Goal: Information Seeking & Learning: Learn about a topic

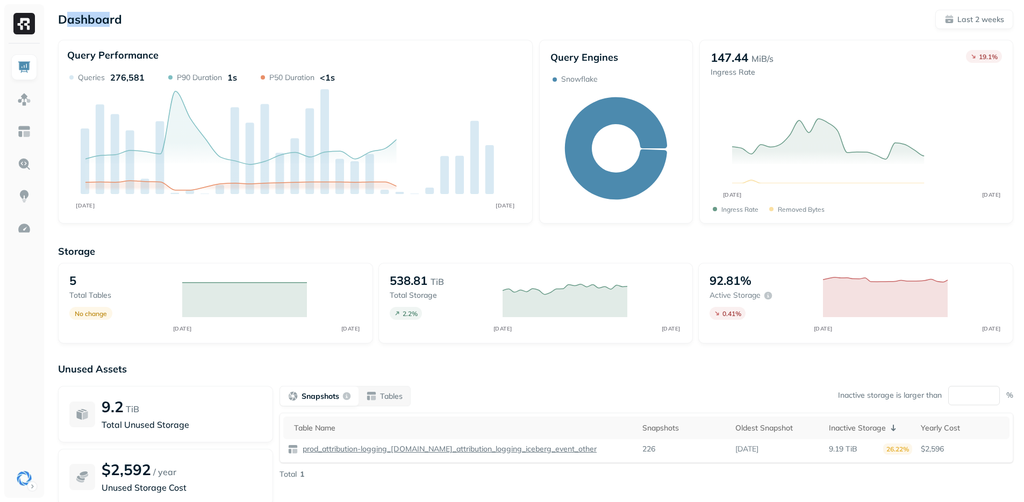
click at [106, 23] on p "Dashboard" at bounding box center [90, 19] width 64 height 15
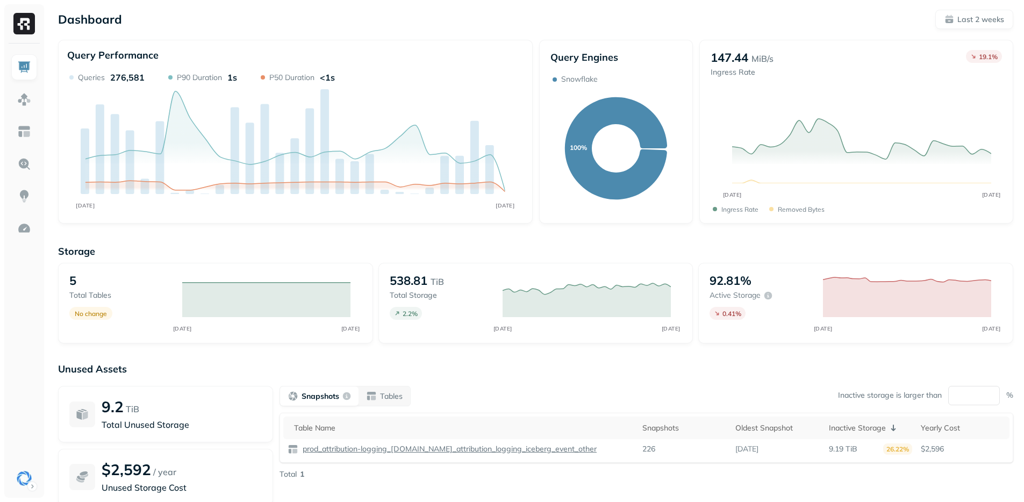
click at [421, 356] on div "Storage 5 Total tables No change AUG [DATE] 538.81 TiB Total storage 2.2 % AUG …" at bounding box center [535, 411] width 955 height 354
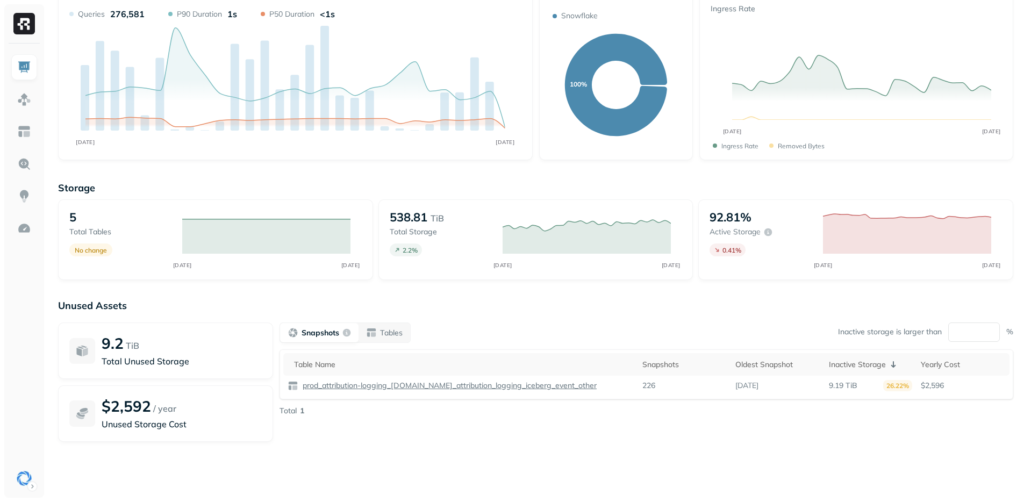
scroll to position [96, 0]
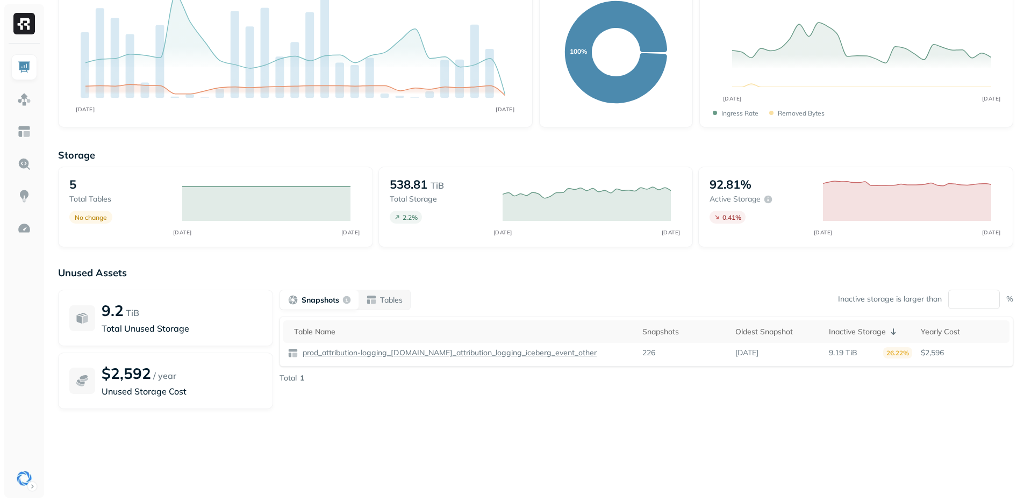
click at [469, 396] on div "Snapshots Tables Inactive storage is larger than ** % Table Name Snapshots Olde…" at bounding box center [647, 349] width 734 height 119
click at [495, 415] on div "Unused Assets 9.2 TiB Total Unused Storage $2,592 / year Unused Storage Cost Sn…" at bounding box center [535, 374] width 955 height 215
drag, startPoint x: 489, startPoint y: 418, endPoint x: 444, endPoint y: 407, distance: 45.9
click at [489, 418] on div "Unused Assets 9.2 TiB Total Unused Storage $2,592 / year Unused Storage Cost Sn…" at bounding box center [535, 374] width 955 height 215
click at [22, 95] on img at bounding box center [24, 99] width 14 height 14
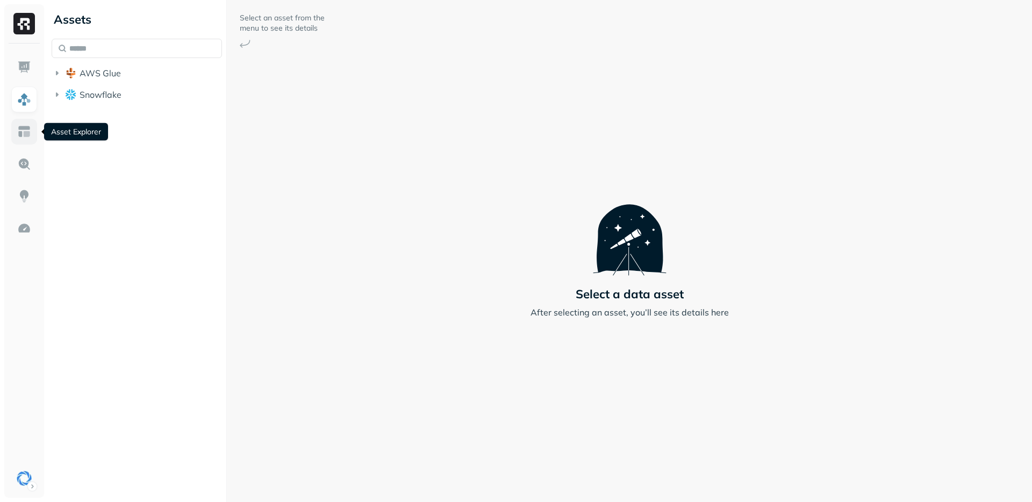
click at [20, 127] on img at bounding box center [24, 132] width 14 height 14
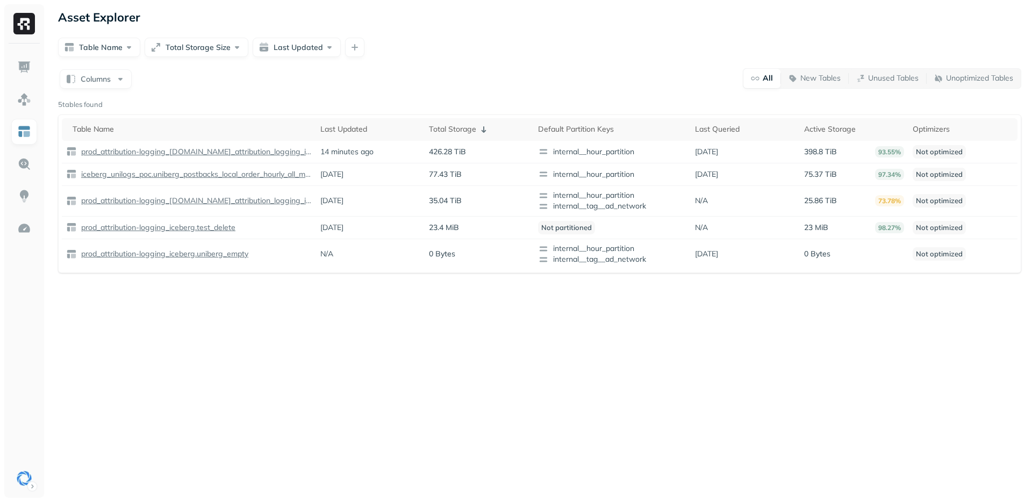
click at [352, 373] on div "Asset Explorer Table Name Total Storage Size Last Updated Columns All New Table…" at bounding box center [539, 251] width 985 height 502
click at [505, 363] on div "Asset Explorer Table Name Total Storage Size Last Updated Columns All New Table…" at bounding box center [539, 251] width 985 height 502
click at [516, 362] on div "Asset Explorer Table Name Total Storage Size Last Updated Columns All New Table…" at bounding box center [539, 251] width 985 height 502
click at [969, 81] on p "Unoptimized Tables" at bounding box center [979, 78] width 67 height 10
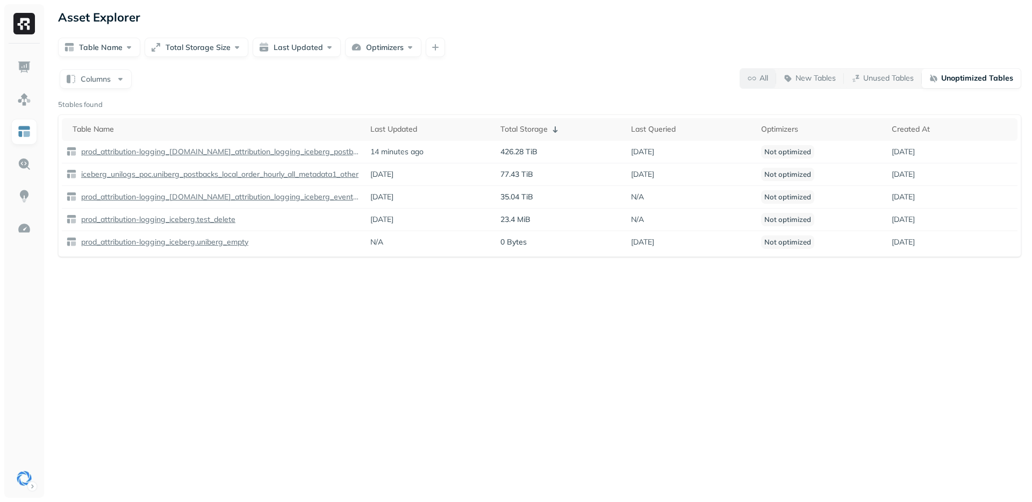
click at [769, 82] on button "All" at bounding box center [757, 78] width 35 height 19
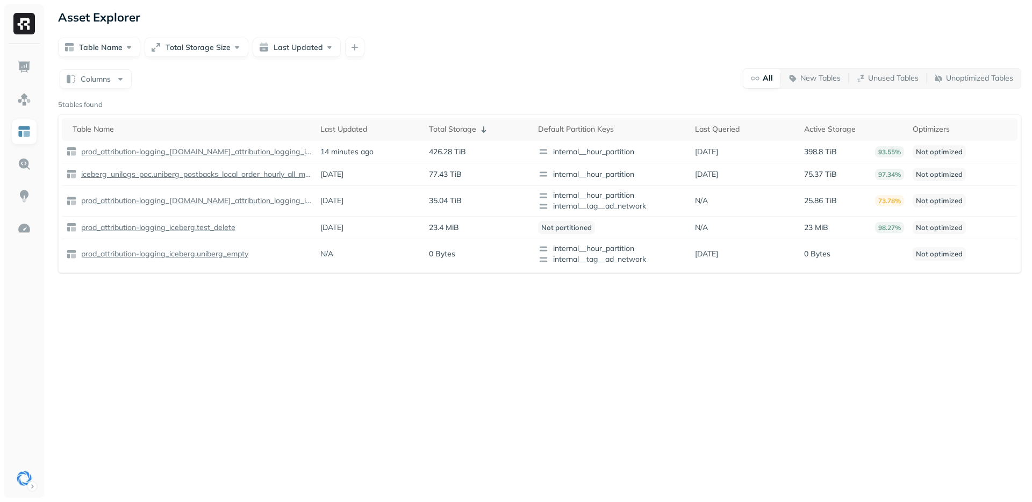
click at [651, 80] on div "Columns All New Tables Unused Tables Unoptimized Tables" at bounding box center [539, 78] width 963 height 21
click at [599, 84] on div "Columns All New Tables Unused Tables Unoptimized Tables" at bounding box center [539, 78] width 963 height 21
click at [331, 308] on div "Asset Explorer Table Name Total Storage Size Last Updated Columns All New Table…" at bounding box center [539, 251] width 985 height 502
click at [337, 311] on div "Asset Explorer Table Name Total Storage Size Last Updated Columns All New Table…" at bounding box center [539, 251] width 985 height 502
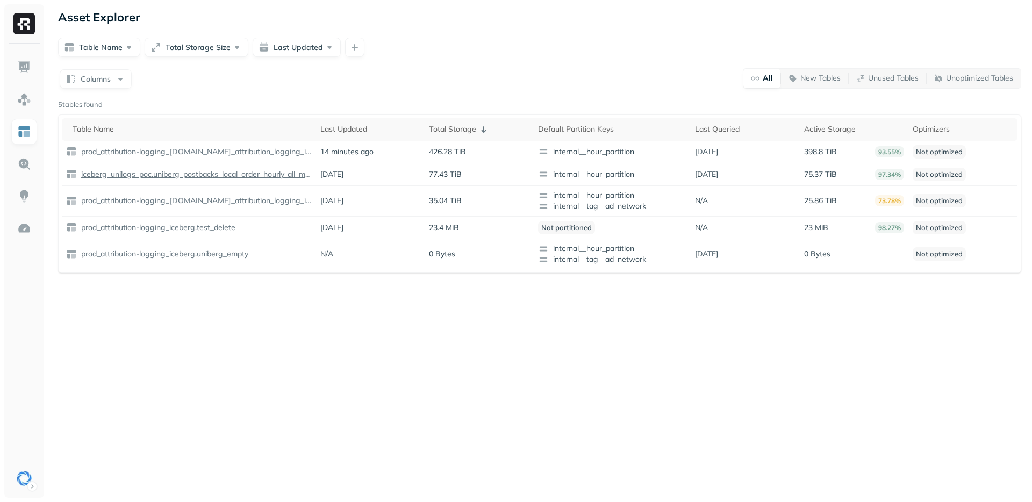
click at [338, 311] on div "Asset Explorer Table Name Total Storage Size Last Updated Columns All New Table…" at bounding box center [539, 251] width 985 height 502
click at [337, 308] on div "Asset Explorer Table Name Total Storage Size Last Updated Columns All New Table…" at bounding box center [539, 251] width 985 height 502
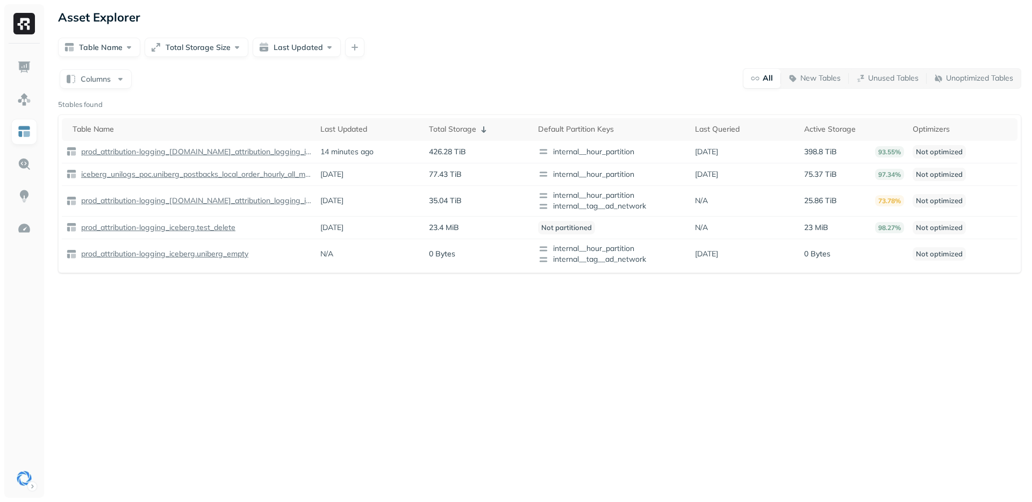
click at [337, 308] on div "Asset Explorer Table Name Total Storage Size Last Updated Columns All New Table…" at bounding box center [539, 251] width 985 height 502
click at [440, 326] on div "Asset Explorer Table Name Total Storage Size Last Updated Columns All New Table…" at bounding box center [539, 251] width 985 height 502
click at [527, 334] on div "Asset Explorer Table Name Total Storage Size Last Updated Columns All New Table…" at bounding box center [539, 251] width 985 height 502
click at [525, 333] on div "Asset Explorer Table Name Total Storage Size Last Updated Columns All New Table…" at bounding box center [539, 251] width 985 height 502
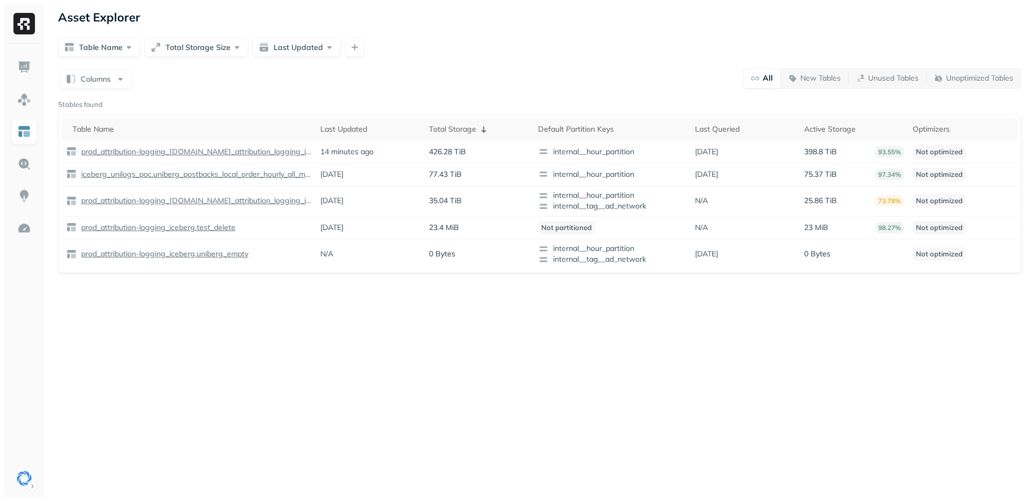
click at [536, 335] on div "Asset Explorer Table Name Total Storage Size Last Updated Columns All New Table…" at bounding box center [539, 251] width 985 height 502
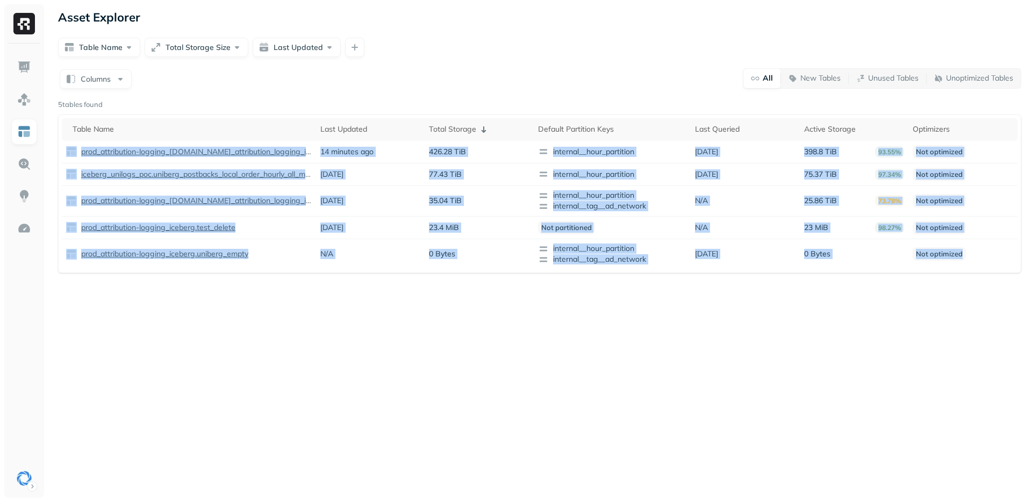
click at [535, 335] on div "Asset Explorer Table Name Total Storage Size Last Updated Columns All New Table…" at bounding box center [539, 251] width 985 height 502
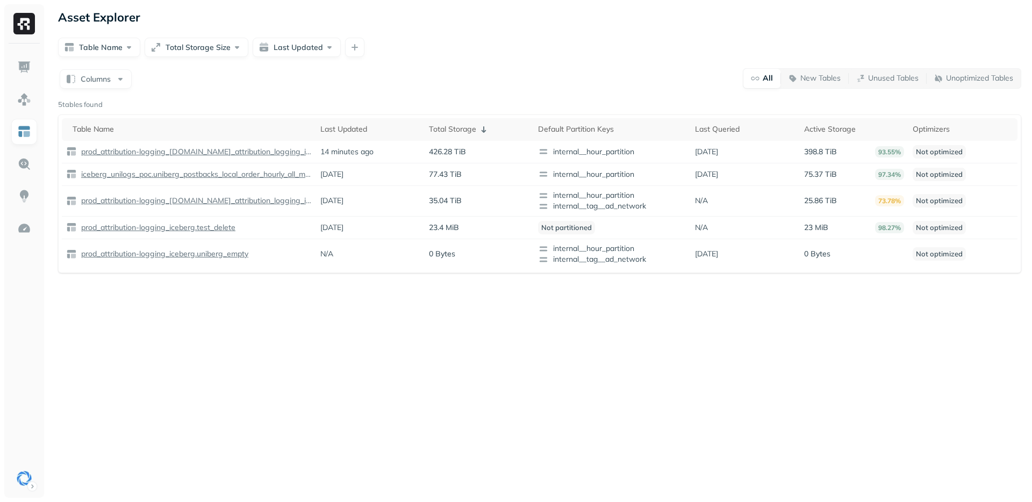
click at [539, 334] on div "Asset Explorer Table Name Total Storage Size Last Updated Columns All New Table…" at bounding box center [539, 251] width 985 height 502
click at [500, 306] on div "Asset Explorer Table Name Total Storage Size Last Updated Columns All New Table…" at bounding box center [539, 251] width 985 height 502
click at [502, 310] on div "Asset Explorer Table Name Total Storage Size Last Updated Columns All New Table…" at bounding box center [539, 251] width 985 height 502
click at [500, 310] on div "Asset Explorer Table Name Total Storage Size Last Updated Columns All New Table…" at bounding box center [539, 251] width 985 height 502
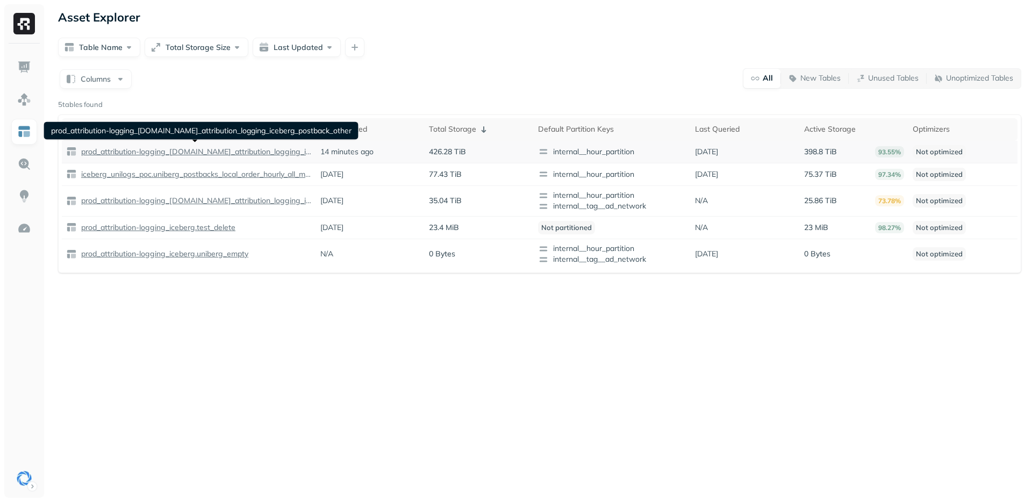
click at [181, 150] on p "prod_attribution-logging_[DOMAIN_NAME]_attribution_logging_iceberg_postback_oth…" at bounding box center [195, 152] width 233 height 10
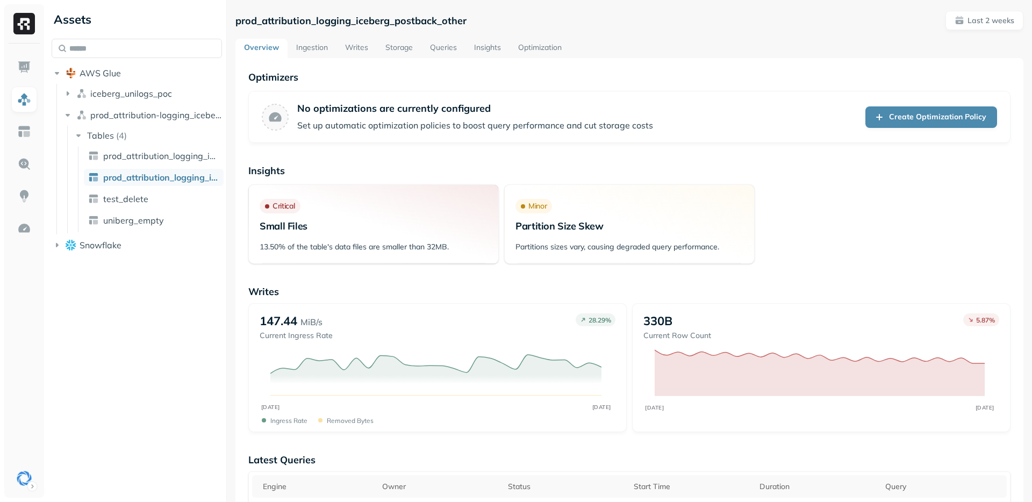
click at [409, 48] on link "Storage" at bounding box center [399, 48] width 45 height 19
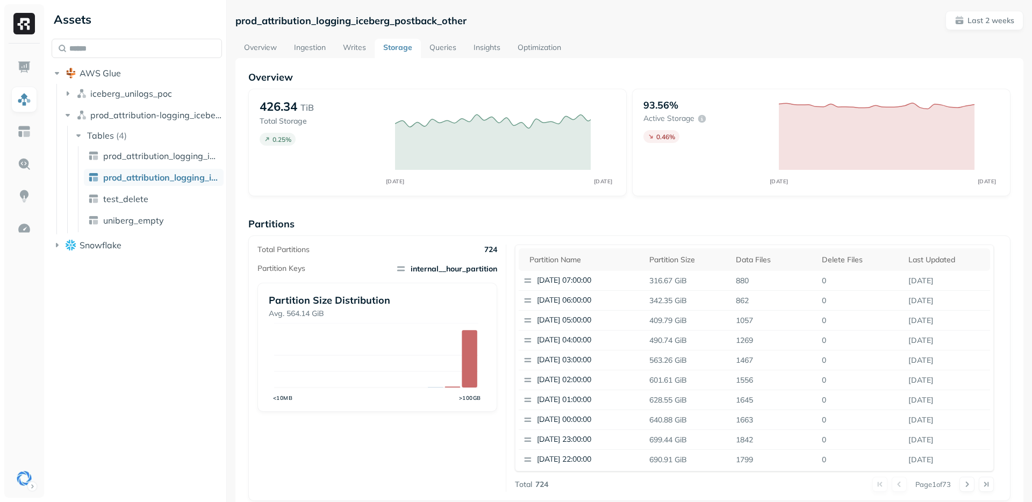
click at [386, 226] on p "Partitions" at bounding box center [629, 224] width 762 height 12
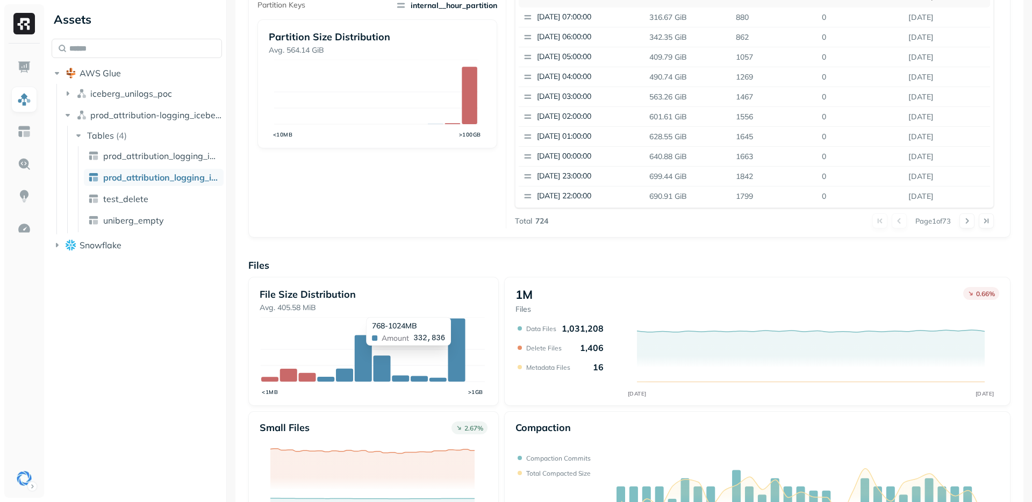
scroll to position [277, 0]
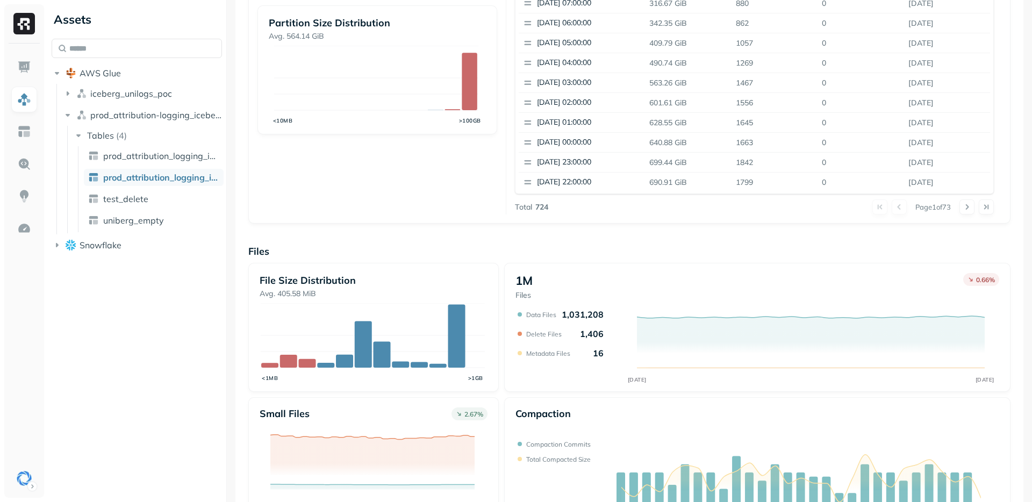
click at [496, 455] on div "Small files 2.67 % AUG [DATE] Small files % Small files count" at bounding box center [373, 464] width 250 height 134
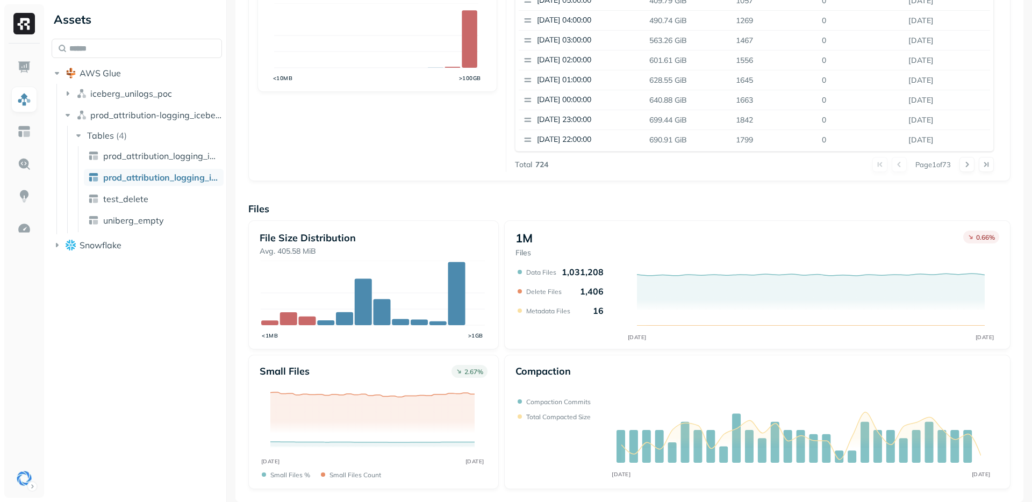
scroll to position [215, 0]
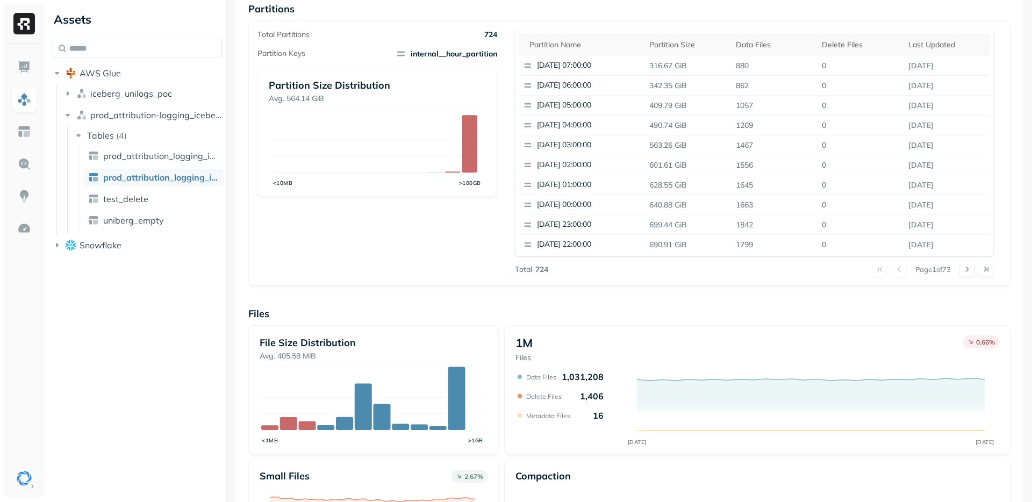
click at [499, 291] on div "Overview 426.34 TiB Total Storage 0.25 % AUG [DATE] 93.56% Active storage 0.46 …" at bounding box center [629, 225] width 762 height 738
click at [496, 293] on div "Overview 426.34 TiB Total Storage 0.25 % AUG [DATE] 93.56% Active storage 0.46 …" at bounding box center [629, 225] width 762 height 738
click at [660, 125] on p "490.74 GiB" at bounding box center [688, 125] width 87 height 19
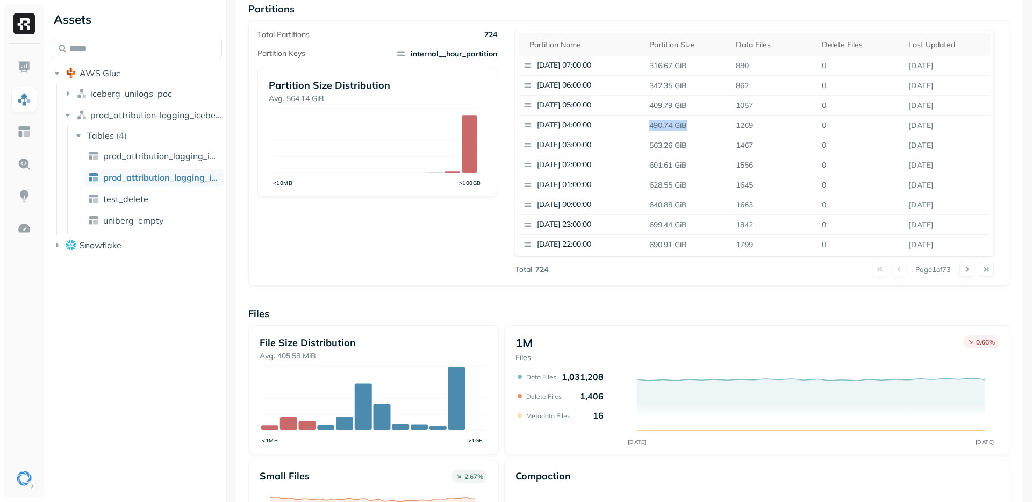
click at [789, 287] on div "Overview 426.34 TiB Total Storage 0.25 % AUG [DATE] 93.56% Active storage 0.46 …" at bounding box center [629, 225] width 762 height 738
click at [959, 268] on button at bounding box center [966, 269] width 15 height 15
click at [965, 270] on button at bounding box center [966, 269] width 15 height 15
click at [651, 313] on p "Files" at bounding box center [629, 313] width 762 height 12
click at [965, 274] on button at bounding box center [966, 269] width 15 height 15
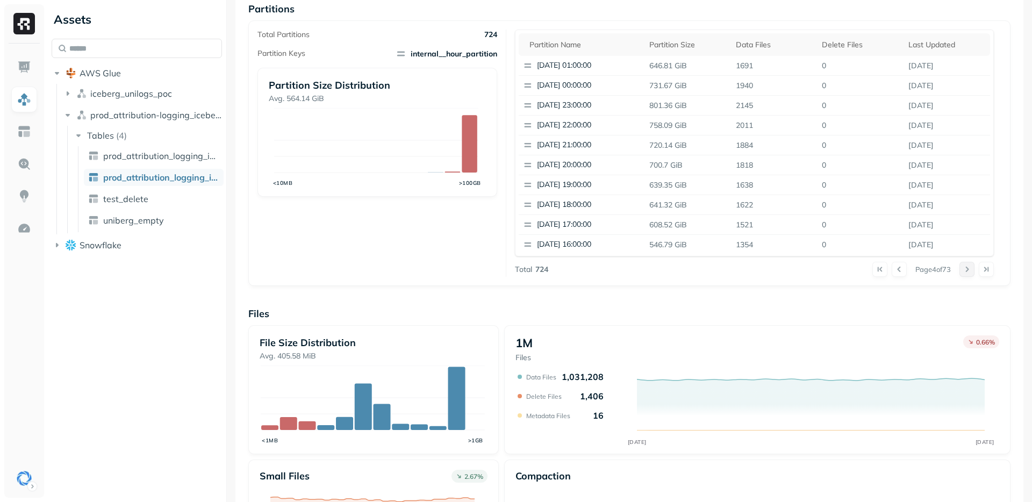
click at [966, 269] on button at bounding box center [966, 269] width 15 height 15
click at [962, 274] on button at bounding box center [966, 269] width 15 height 15
click at [246, 310] on div "Overview 426.34 TiB Total Storage 0.25 % AUG [DATE] 93.56% Active storage 0.46 …" at bounding box center [629, 225] width 788 height 764
click at [259, 311] on p "Files" at bounding box center [629, 313] width 762 height 12
drag, startPoint x: 253, startPoint y: 314, endPoint x: 263, endPoint y: 314, distance: 10.2
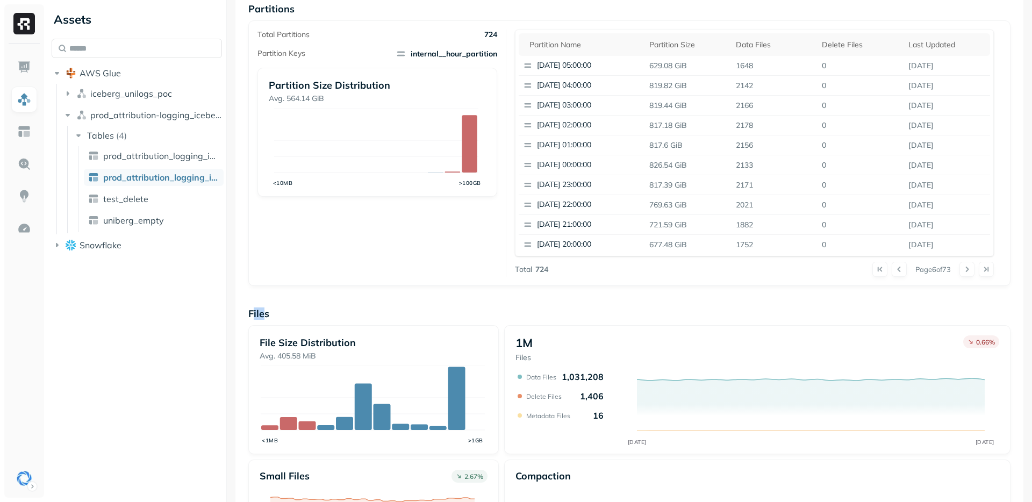
click at [263, 314] on p "Files" at bounding box center [629, 313] width 762 height 12
drag, startPoint x: 265, startPoint y: 311, endPoint x: 253, endPoint y: 318, distance: 13.9
click at [253, 318] on p "Files" at bounding box center [629, 313] width 762 height 12
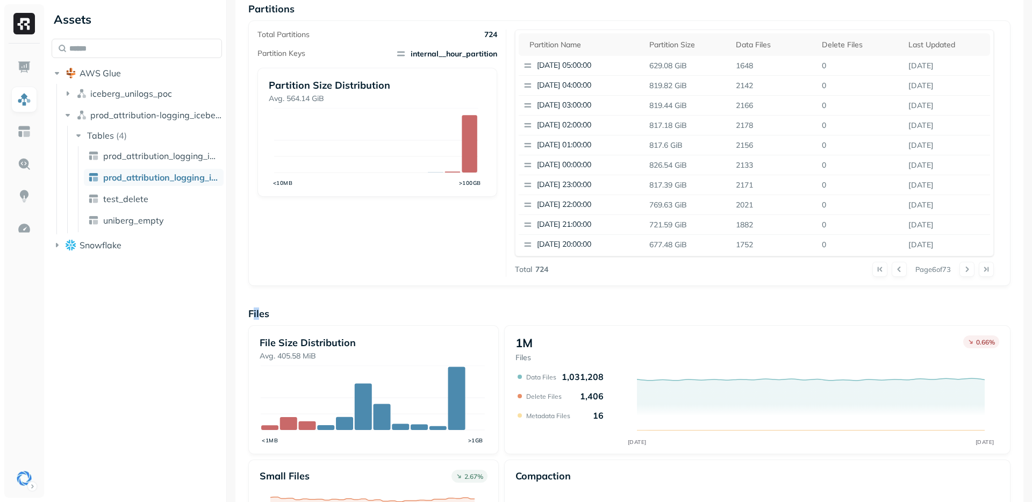
drag, startPoint x: 253, startPoint y: 316, endPoint x: 260, endPoint y: 314, distance: 7.7
click at [260, 314] on p "Files" at bounding box center [629, 313] width 762 height 12
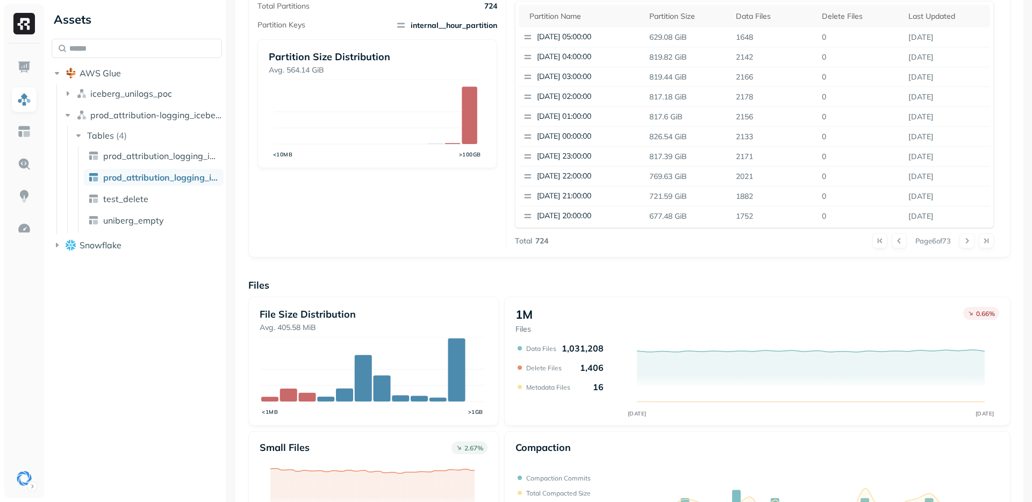
scroll to position [320, 0]
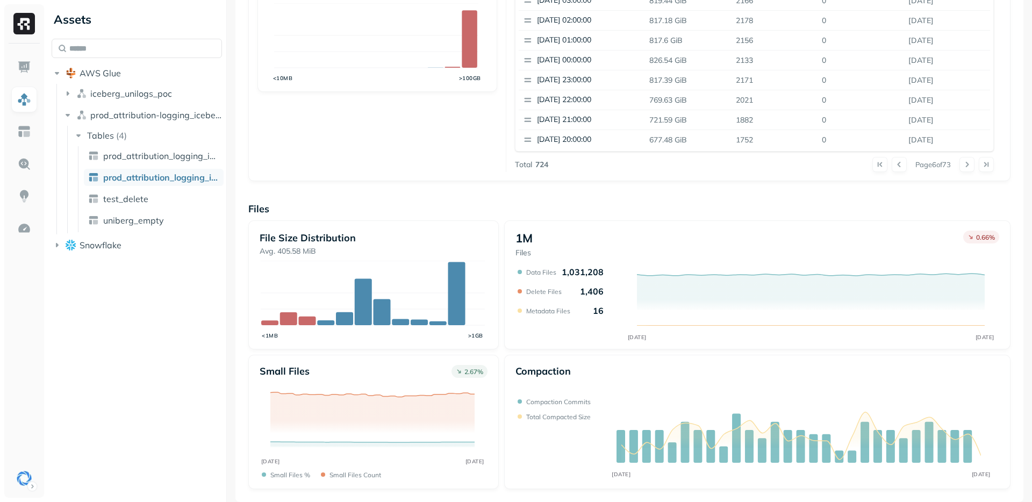
click at [512, 373] on div "Compaction AUG [DATE] Compaction commits Total compacted size" at bounding box center [757, 422] width 506 height 134
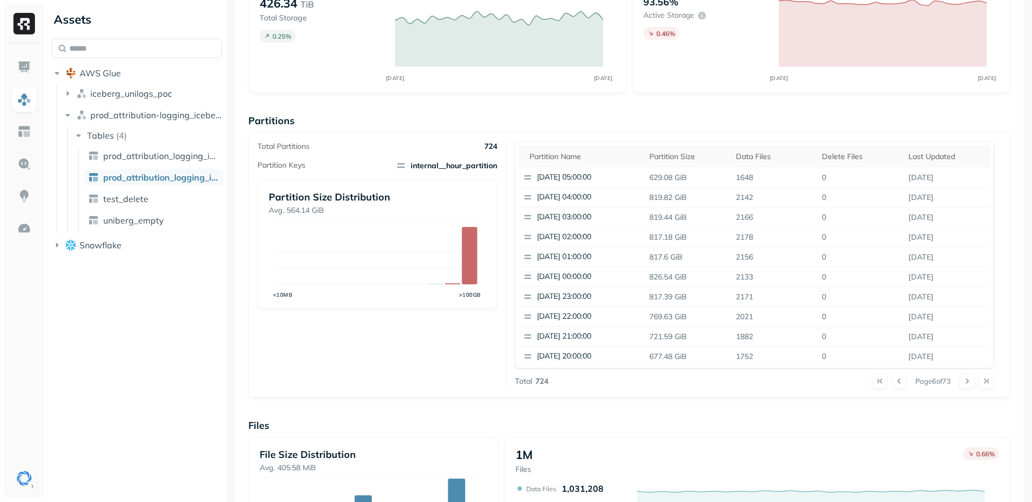
scroll to position [0, 0]
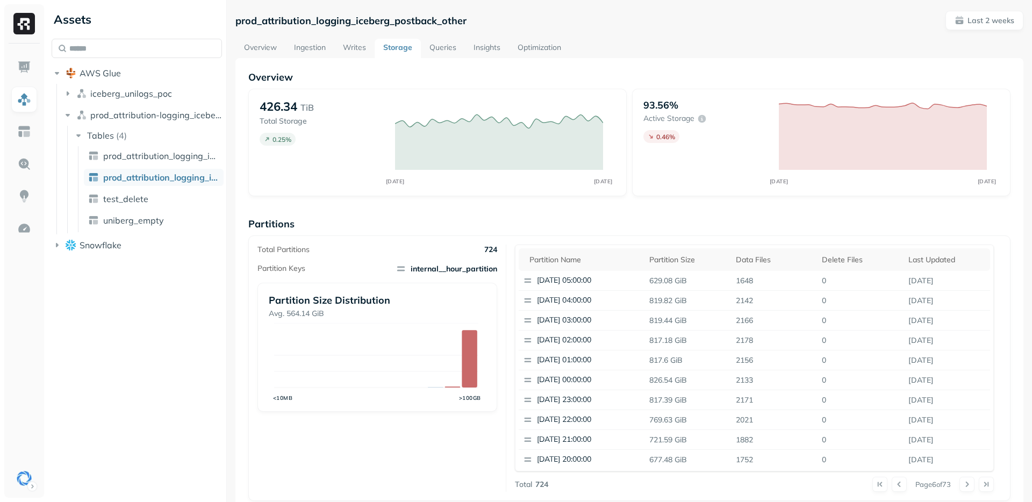
click at [451, 54] on link "Queries" at bounding box center [443, 48] width 44 height 19
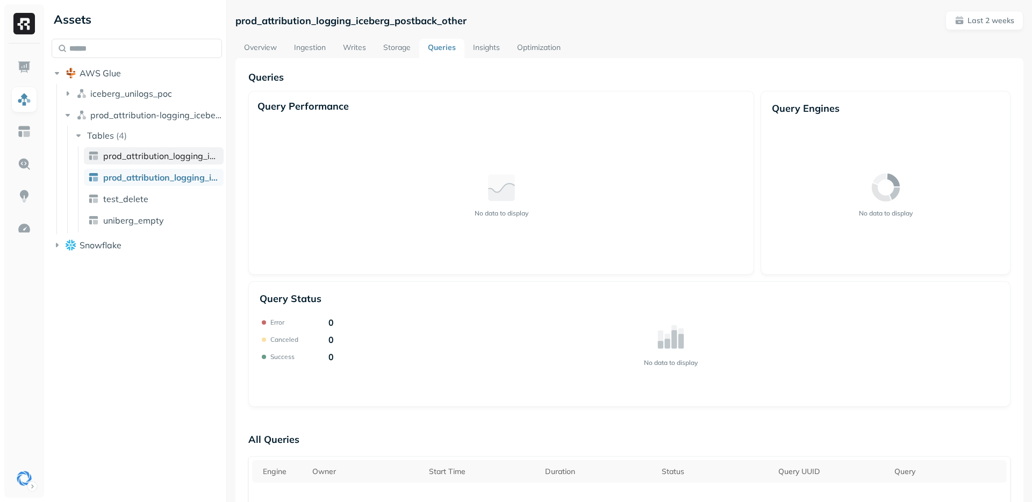
click at [164, 154] on span "prod_attribution_logging_iceberg_event_other" at bounding box center [161, 156] width 116 height 11
click at [132, 97] on span "iceberg_unilogs_poc" at bounding box center [131, 93] width 82 height 11
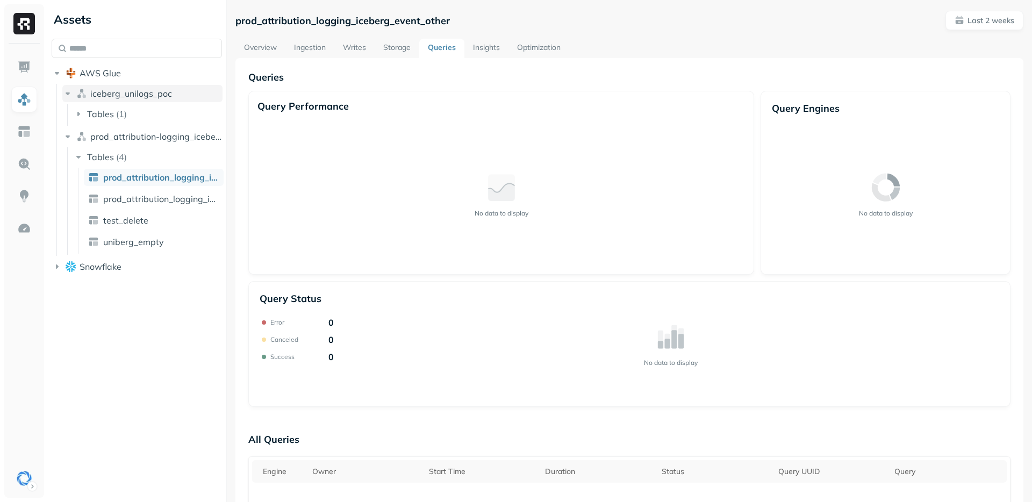
click at [132, 97] on span "iceberg_unilogs_poc" at bounding box center [131, 93] width 82 height 11
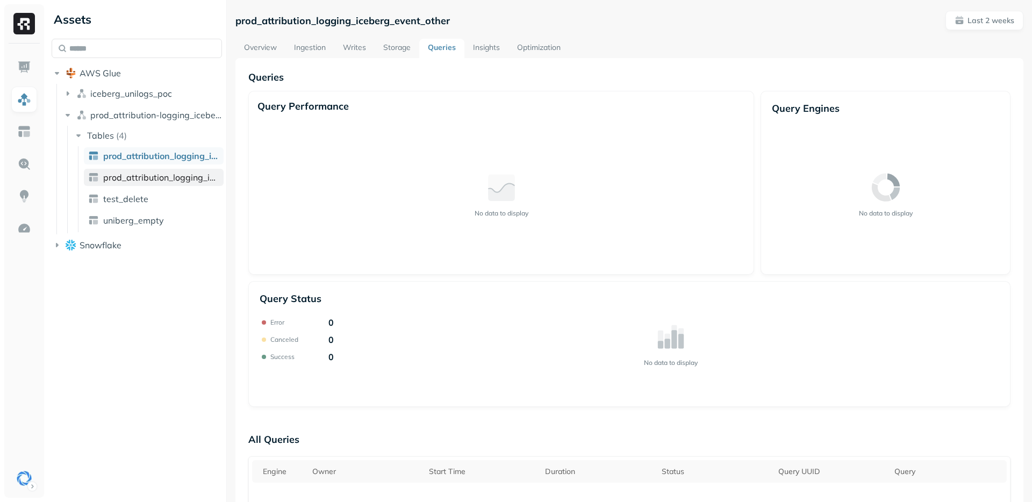
click at [160, 180] on span "prod_attribution_logging_iceberg_postback_other" at bounding box center [161, 177] width 116 height 11
click at [161, 154] on span "prod_attribution_logging_iceberg_event_other" at bounding box center [161, 156] width 116 height 11
click at [161, 169] on link "prod_attribution_logging_iceberg_postback_other" at bounding box center [154, 177] width 140 height 17
click at [157, 201] on link "test_delete" at bounding box center [154, 198] width 140 height 17
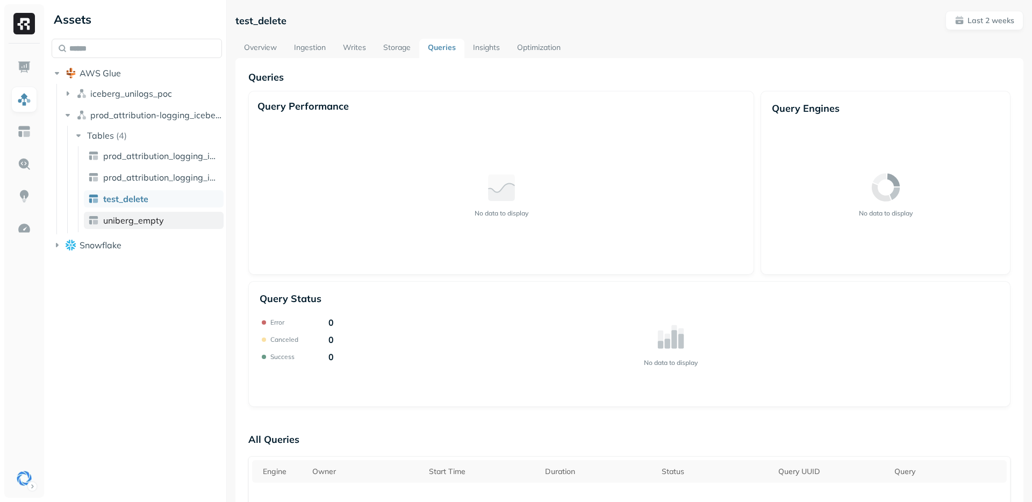
click at [161, 220] on span "uniberg_empty" at bounding box center [133, 220] width 61 height 11
click at [176, 157] on span "prod_attribution_logging_iceberg_event_other" at bounding box center [161, 156] width 116 height 11
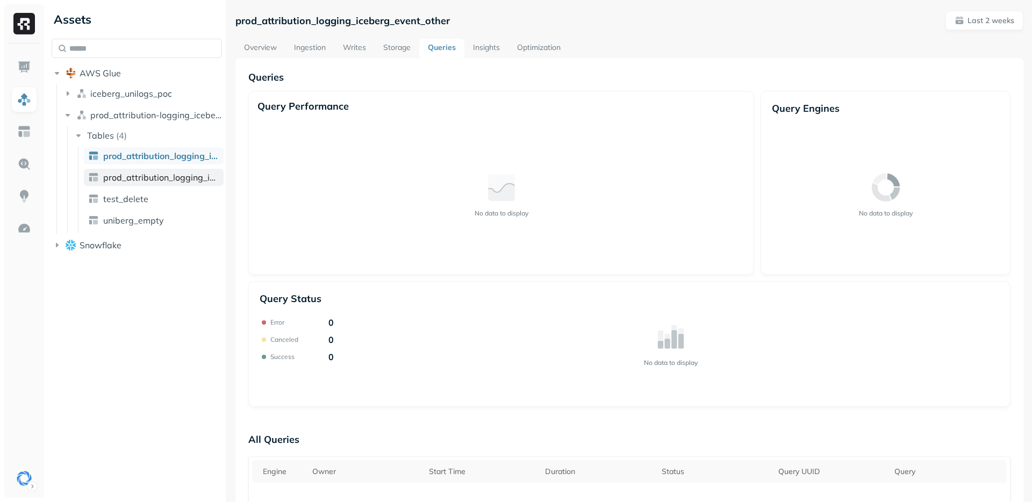
click at [173, 171] on link "prod_attribution_logging_iceberg_postback_other" at bounding box center [154, 177] width 140 height 17
click at [387, 47] on link "Storage" at bounding box center [397, 48] width 45 height 19
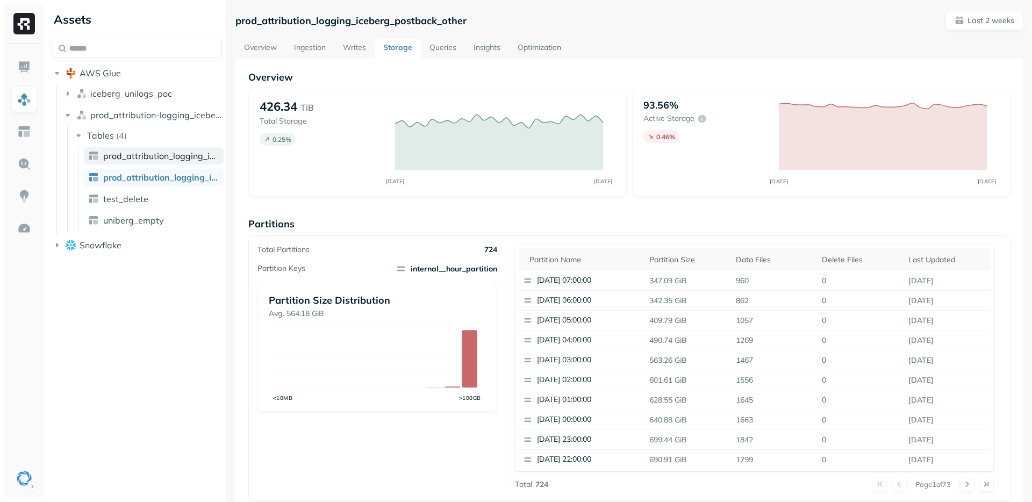
click at [134, 160] on span "prod_attribution_logging_iceberg_event_other" at bounding box center [161, 156] width 116 height 11
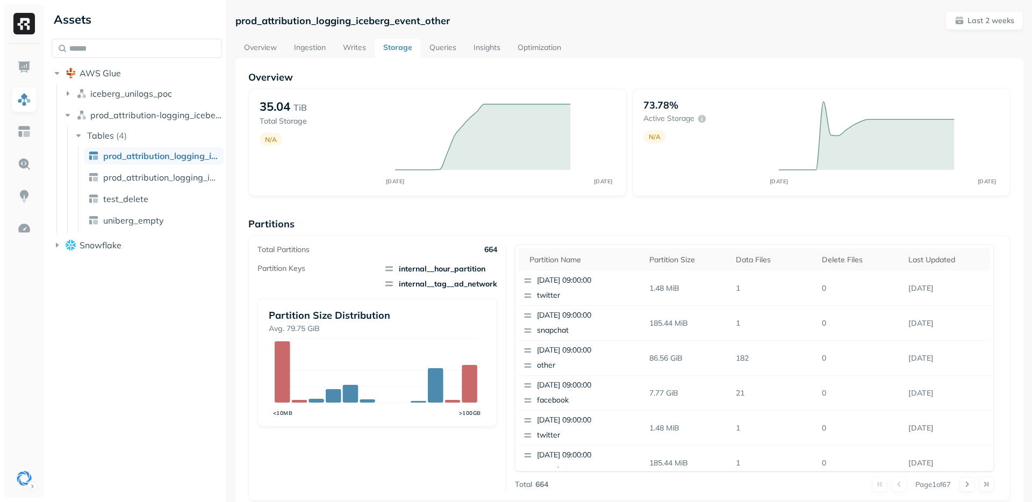
click at [98, 338] on div "Assets AWS Glue iceberg_unilogs_poc prod_attribution-logging_iceberg Tables ( 4…" at bounding box center [136, 251] width 179 height 502
click at [131, 347] on div "Assets AWS Glue iceberg_unilogs_poc prod_attribution-logging_iceberg Tables ( 4…" at bounding box center [136, 251] width 179 height 502
click at [149, 370] on div "Assets AWS Glue iceberg_unilogs_poc prod_attribution-logging_iceberg Tables ( 4…" at bounding box center [136, 251] width 179 height 502
click at [256, 56] on link "Overview" at bounding box center [260, 48] width 50 height 19
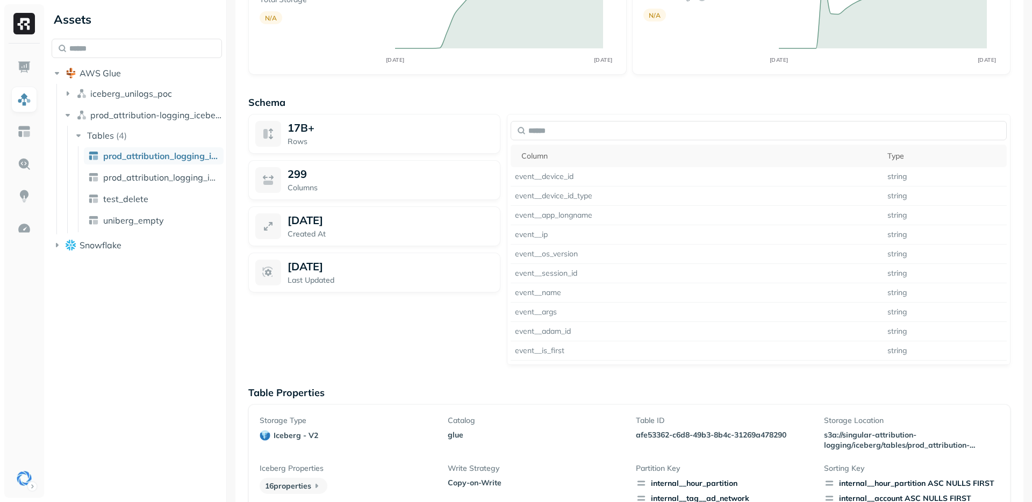
scroll to position [683, 0]
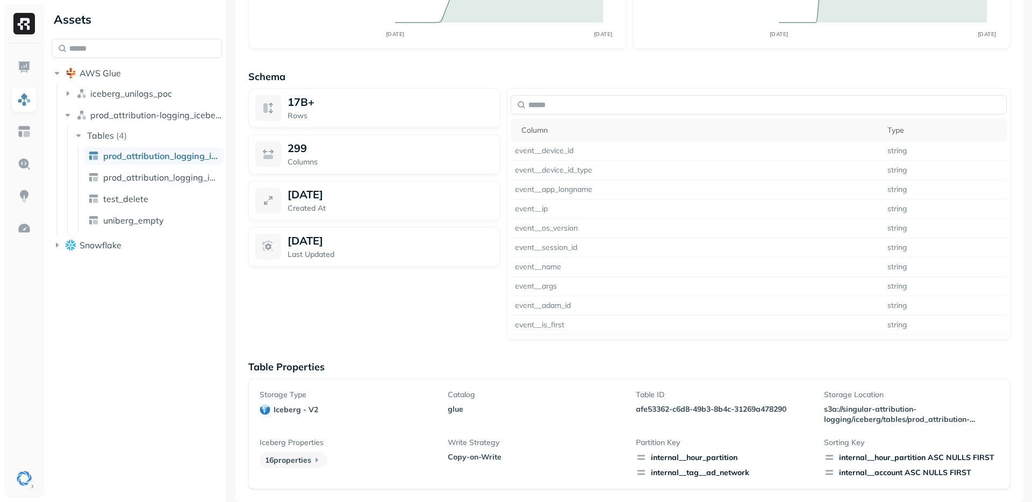
click at [422, 321] on div "17B+ Rows 299 Columns [DATE] Created At [DATE] Last Updated" at bounding box center [374, 213] width 252 height 251
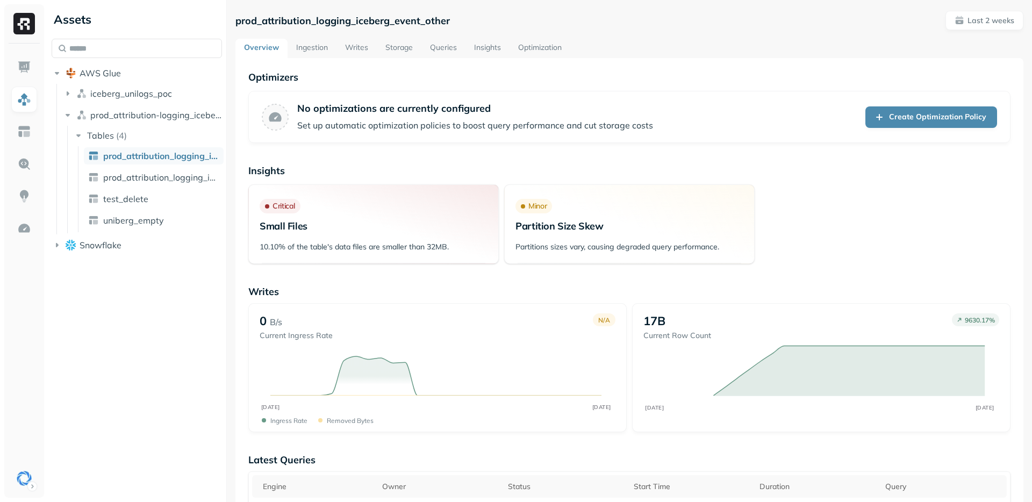
click at [89, 376] on div "Assets AWS Glue iceberg_unilogs_poc prod_attribution-logging_iceberg Tables ( 4…" at bounding box center [136, 251] width 179 height 502
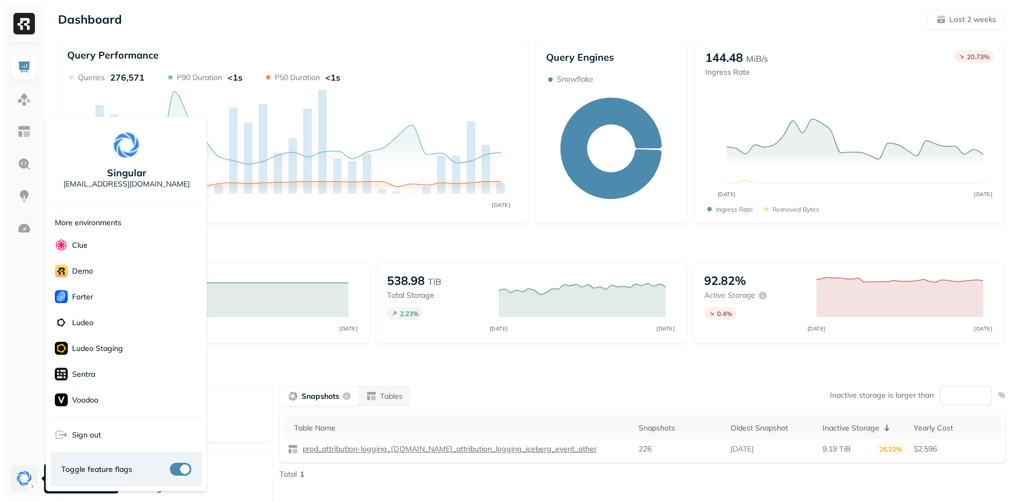
click at [24, 481] on html "Dashboard Last 2 weeks Query Performance AUG 05 AUG 19 Queries 276,571 P90 Dura…" at bounding box center [512, 299] width 1024 height 598
click at [75, 382] on div "Sentra" at bounding box center [127, 374] width 152 height 26
